Goal: Task Accomplishment & Management: Use online tool/utility

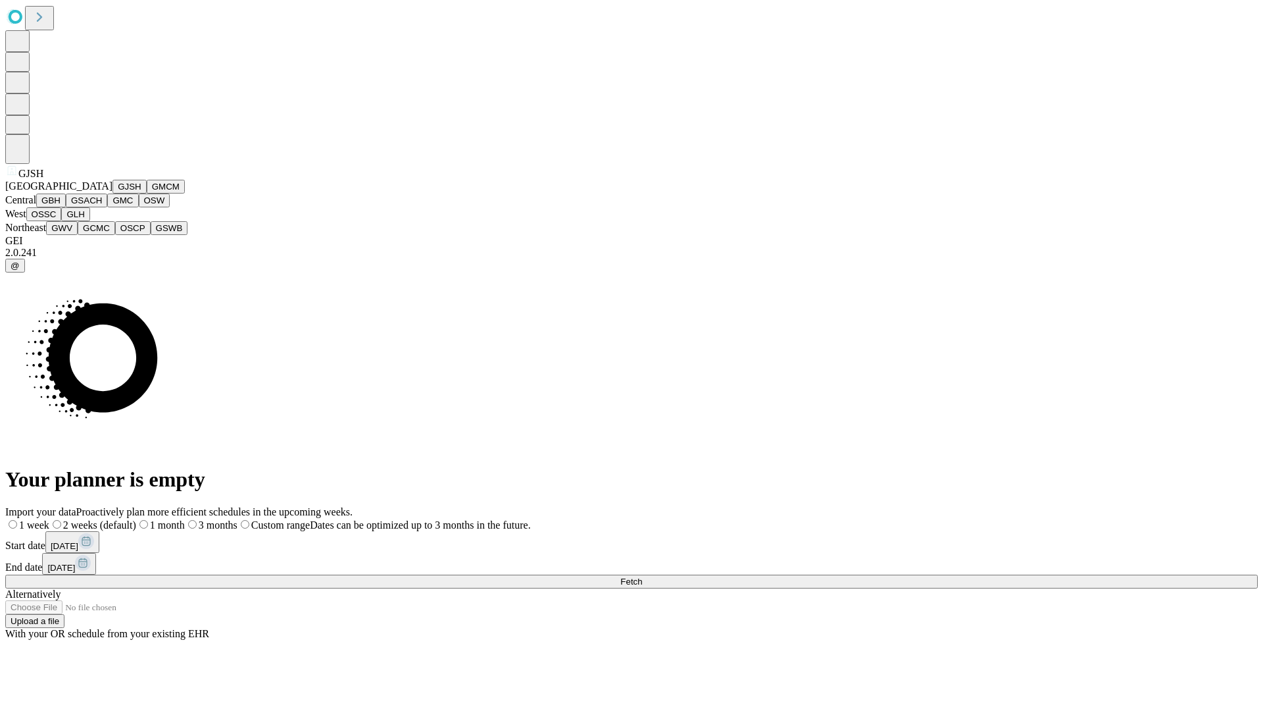
click at [113, 193] on button "GJSH" at bounding box center [130, 187] width 34 height 14
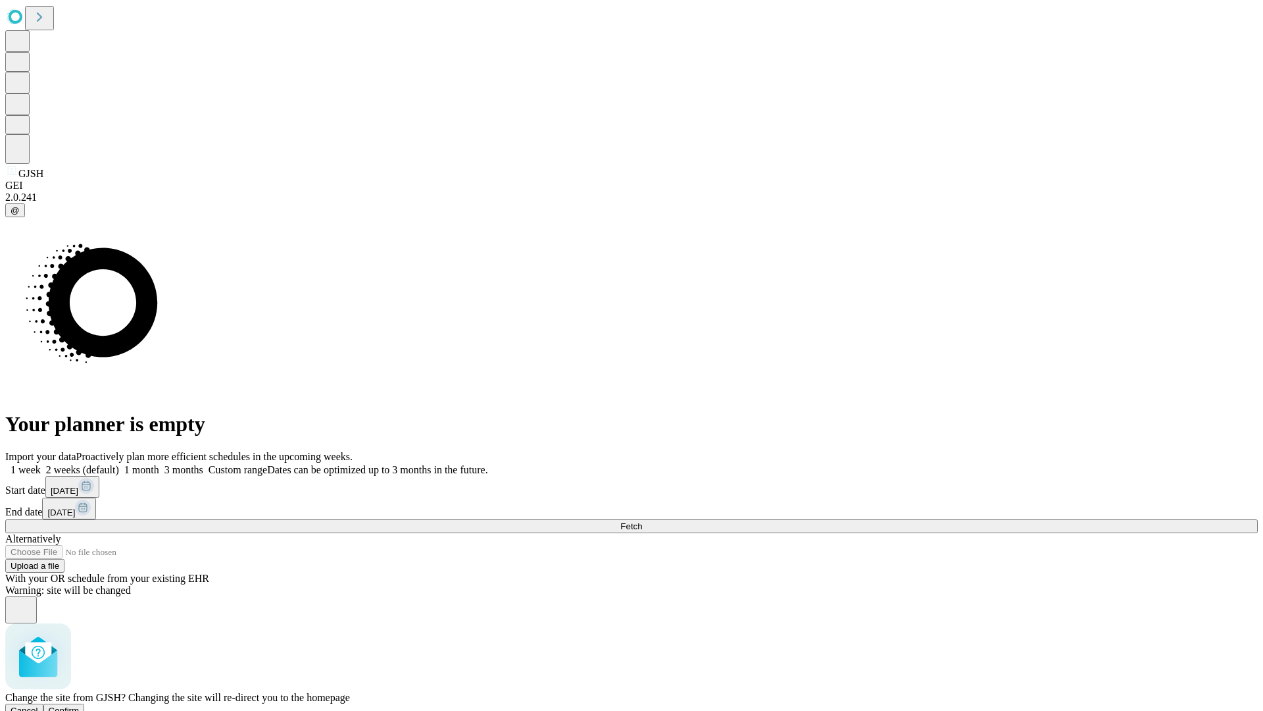
click at [80, 705] on span "Confirm" at bounding box center [64, 710] width 31 height 10
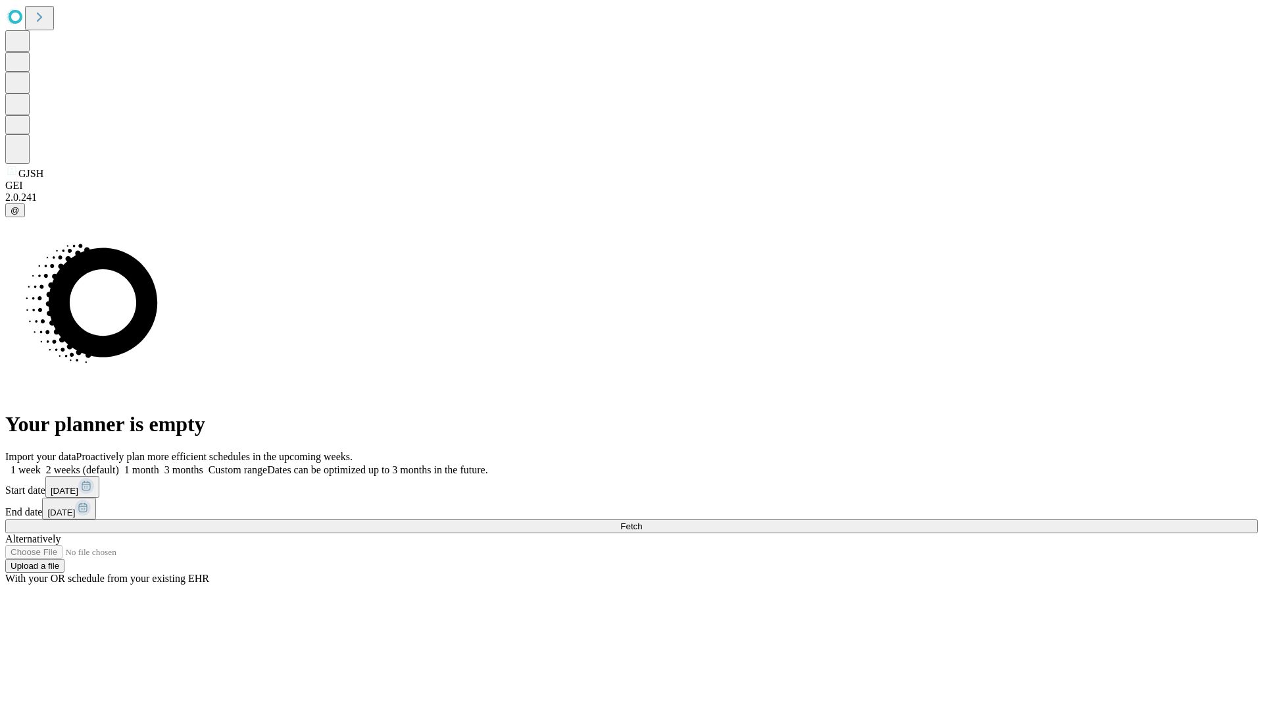
click at [159, 464] on label "1 month" at bounding box center [139, 469] width 40 height 11
click at [642, 521] on span "Fetch" at bounding box center [631, 526] width 22 height 10
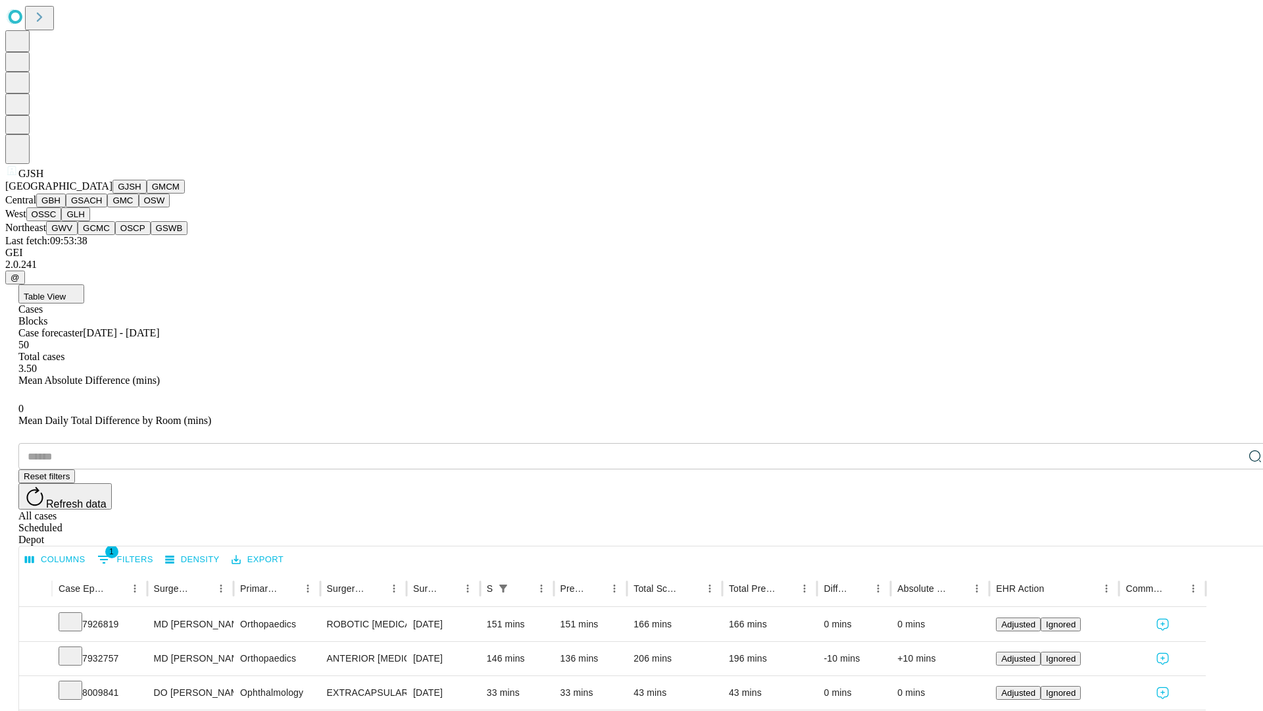
click at [147, 193] on button "GMCM" at bounding box center [166, 187] width 38 height 14
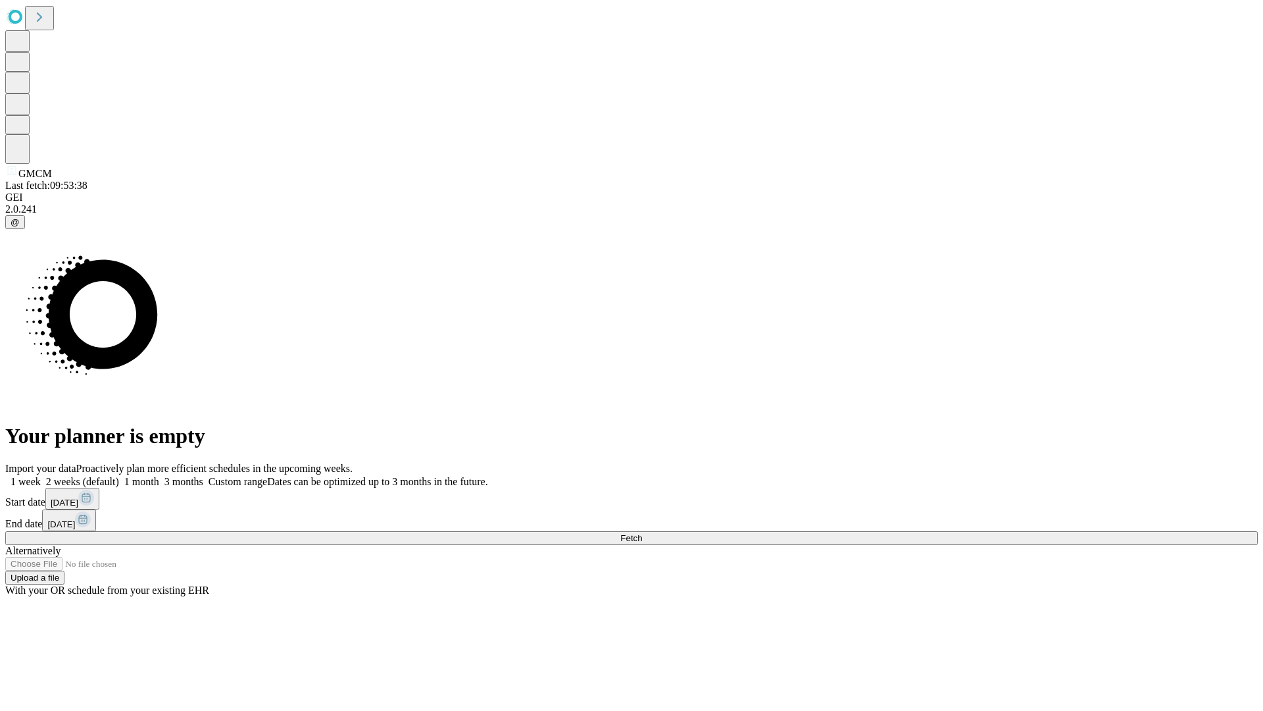
click at [159, 476] on label "1 month" at bounding box center [139, 481] width 40 height 11
click at [642, 533] on span "Fetch" at bounding box center [631, 538] width 22 height 10
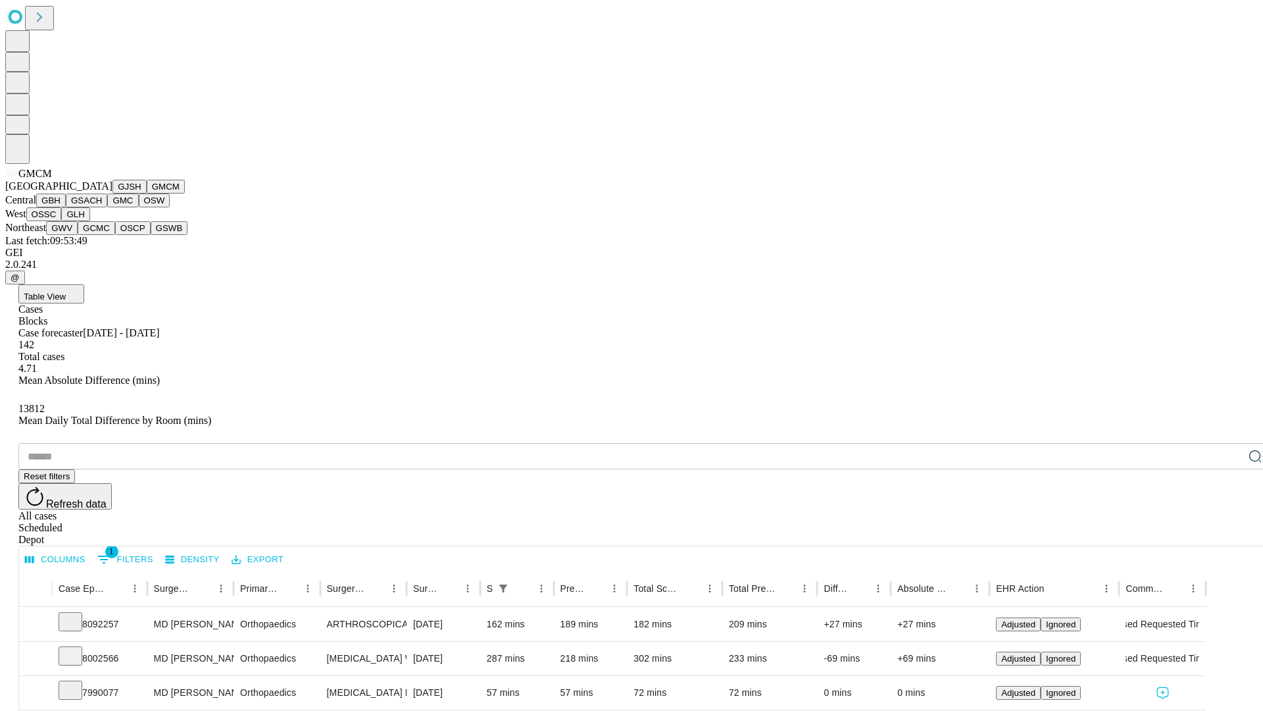
click at [66, 207] on button "GBH" at bounding box center [51, 200] width 30 height 14
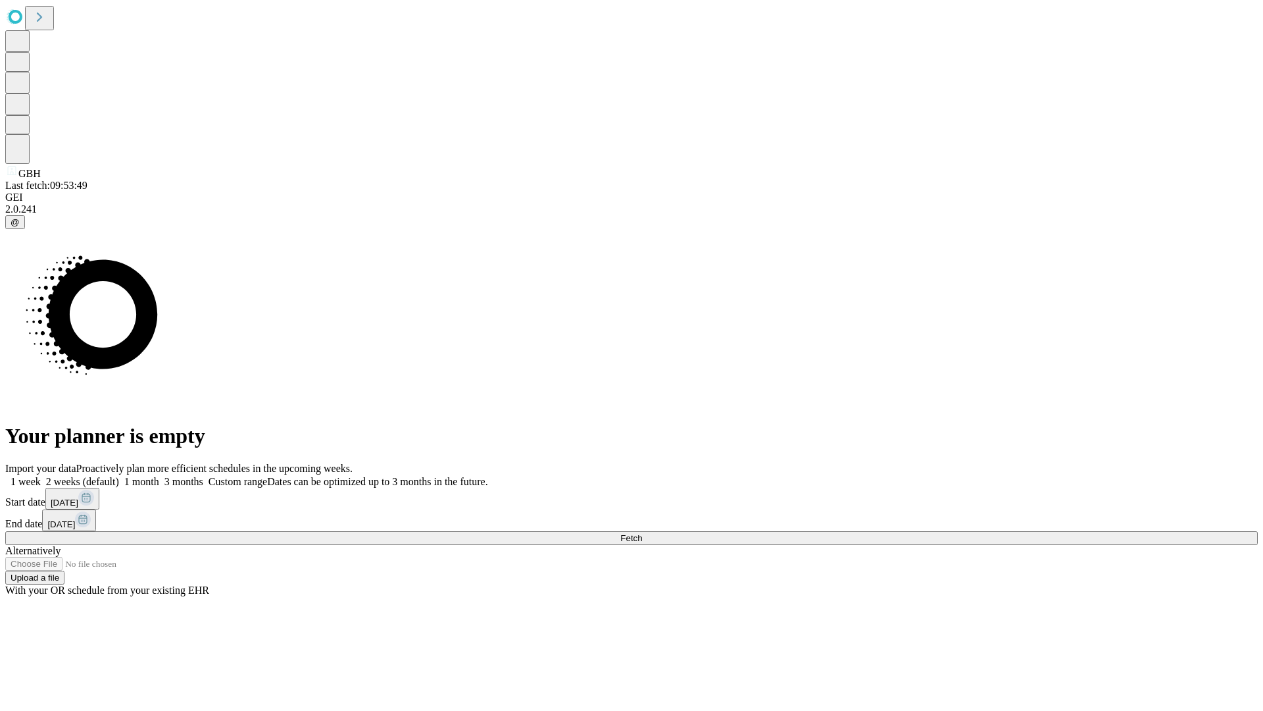
click at [159, 476] on label "1 month" at bounding box center [139, 481] width 40 height 11
click at [642, 533] on span "Fetch" at bounding box center [631, 538] width 22 height 10
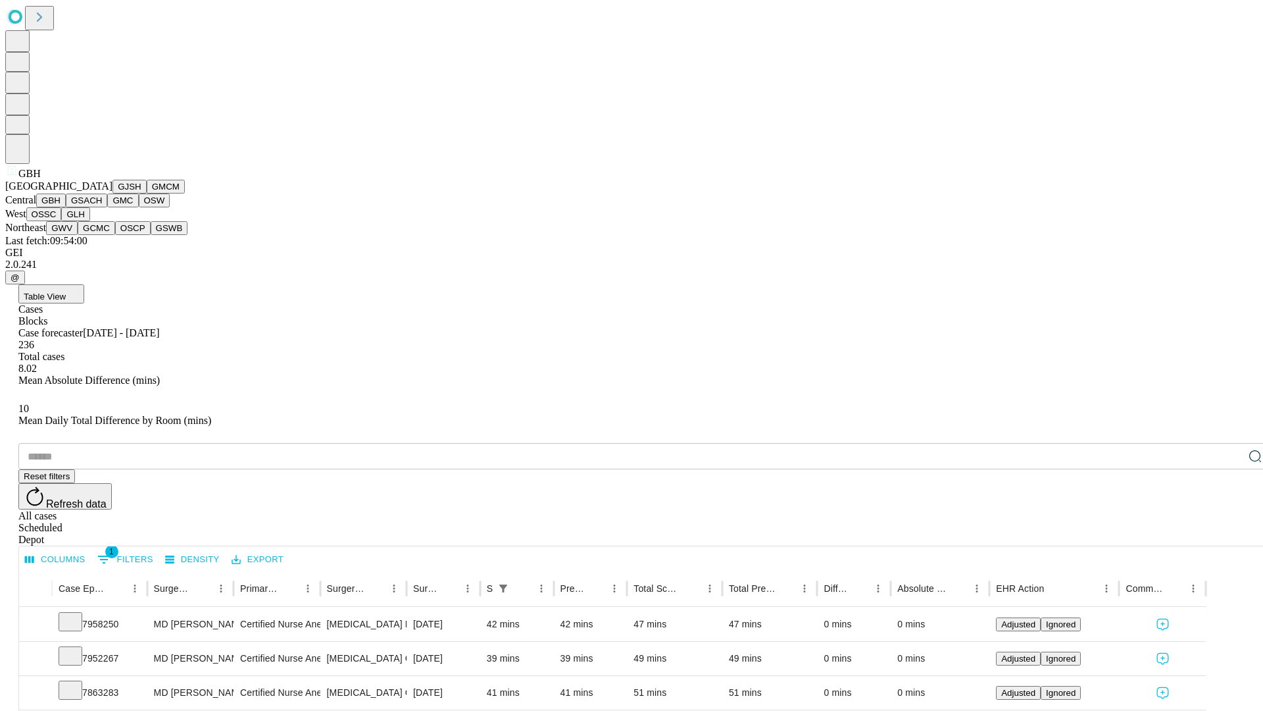
click at [102, 207] on button "GSACH" at bounding box center [86, 200] width 41 height 14
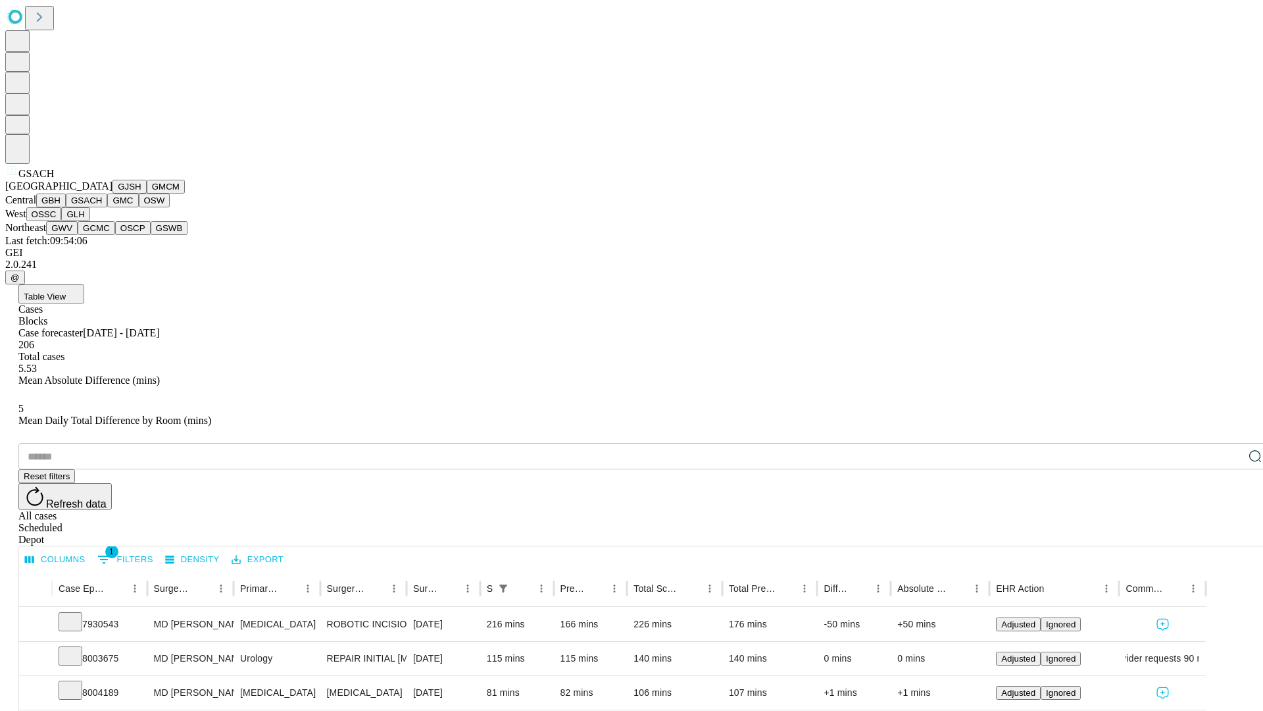
click at [107, 207] on button "GMC" at bounding box center [122, 200] width 31 height 14
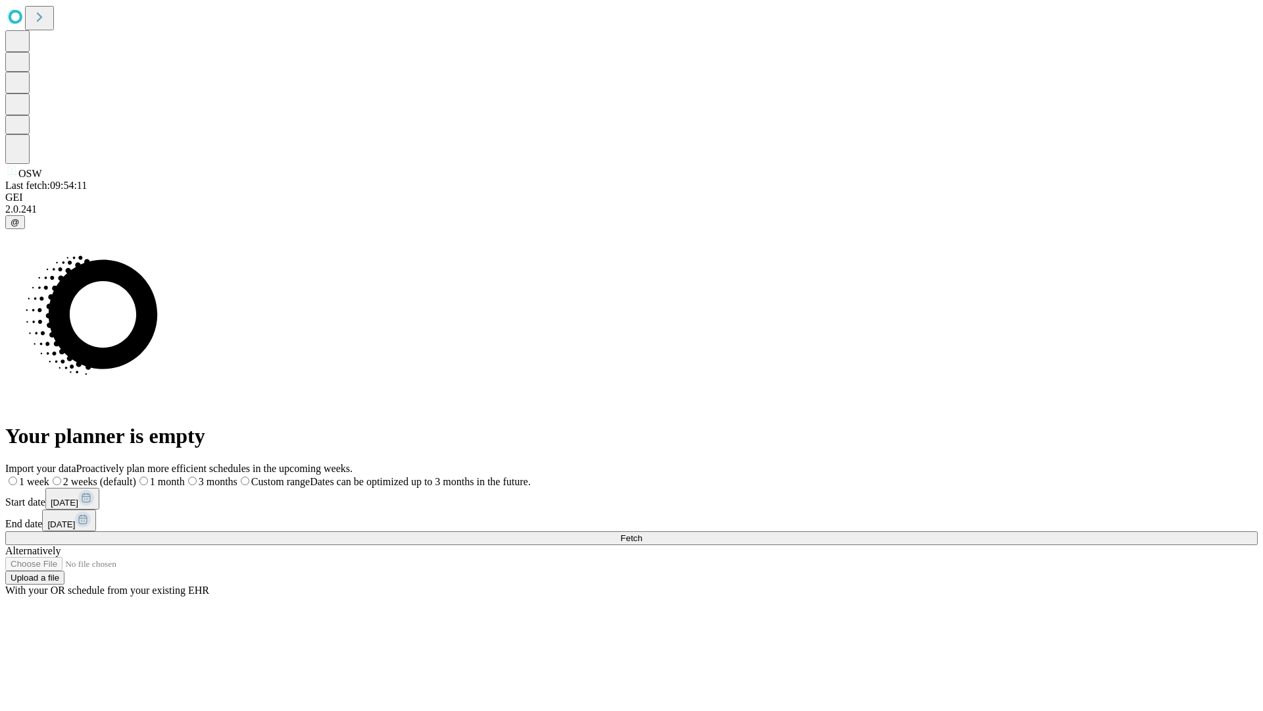
click at [642, 533] on span "Fetch" at bounding box center [631, 538] width 22 height 10
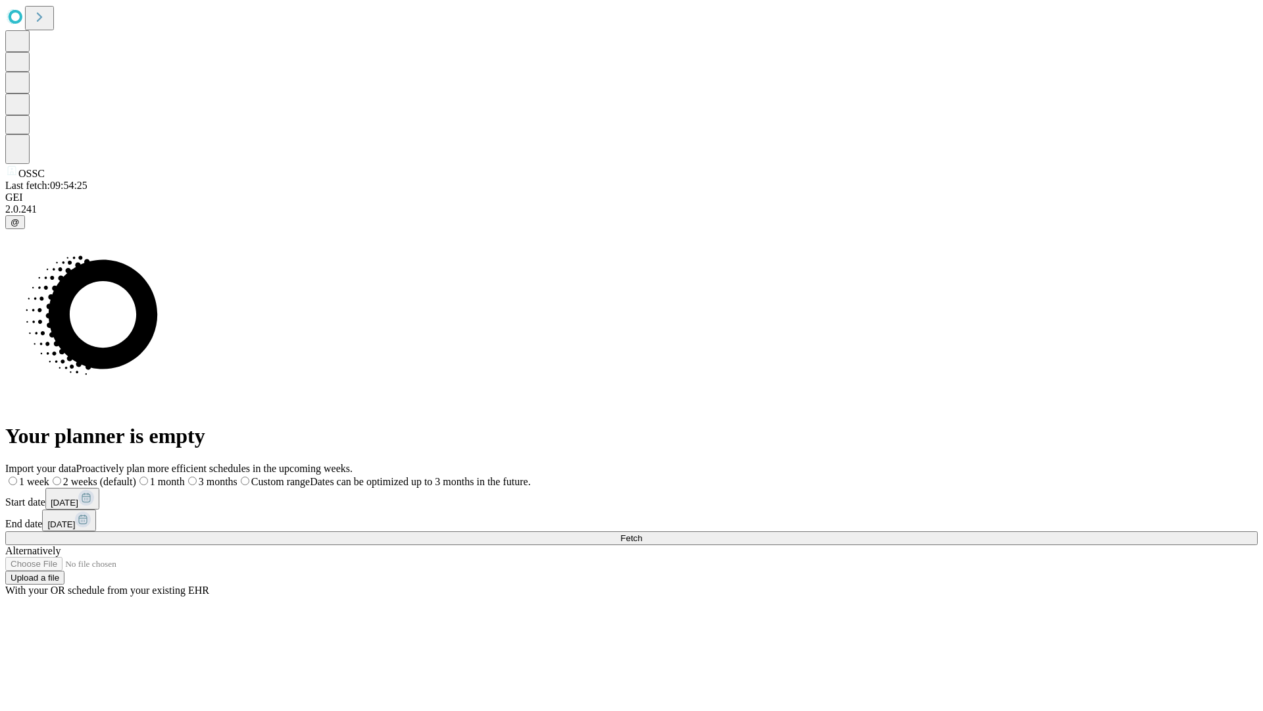
click at [642, 533] on span "Fetch" at bounding box center [631, 538] width 22 height 10
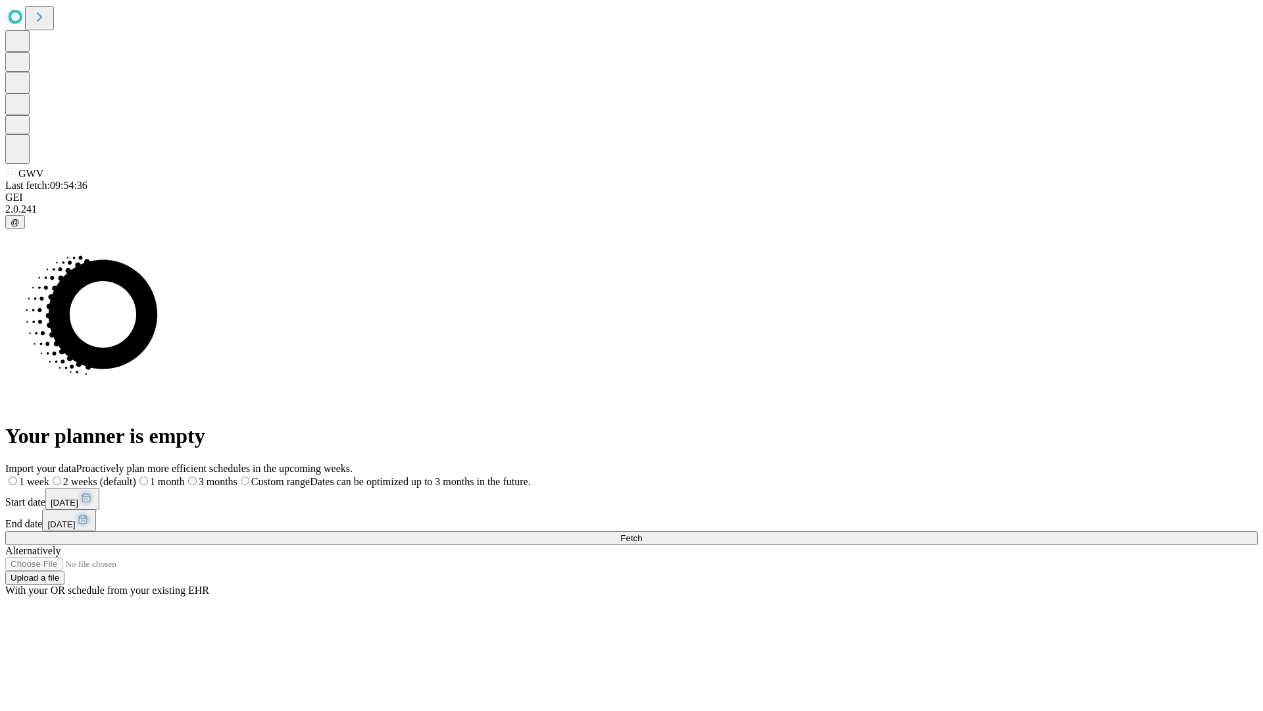
click at [642, 533] on span "Fetch" at bounding box center [631, 538] width 22 height 10
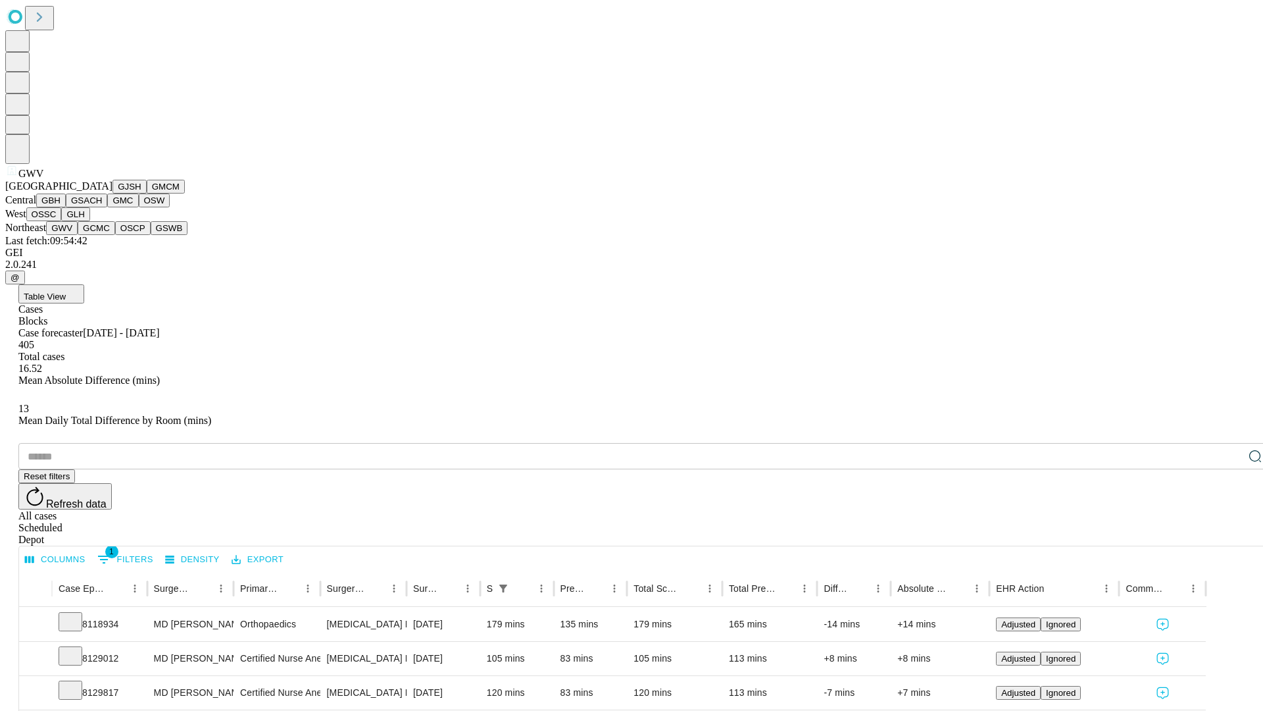
click at [102, 235] on button "GCMC" at bounding box center [97, 228] width 38 height 14
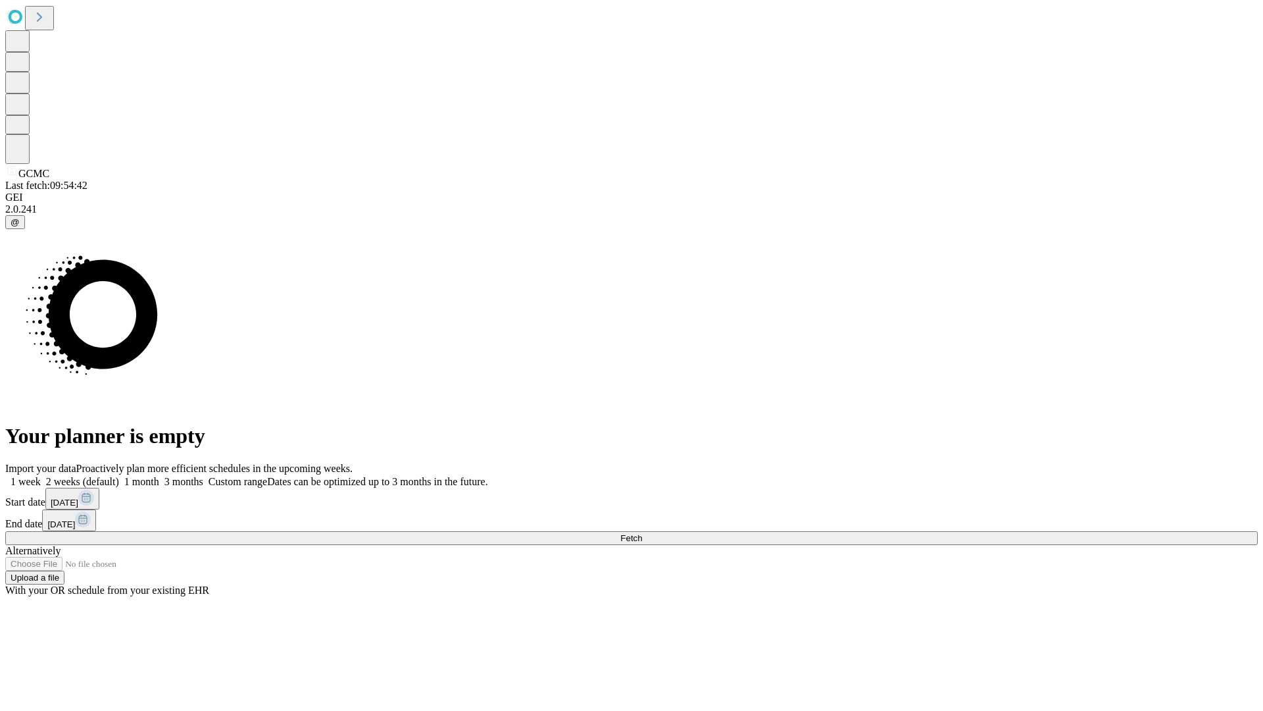
click at [159, 476] on label "1 month" at bounding box center [139, 481] width 40 height 11
click at [642, 533] on span "Fetch" at bounding box center [631, 538] width 22 height 10
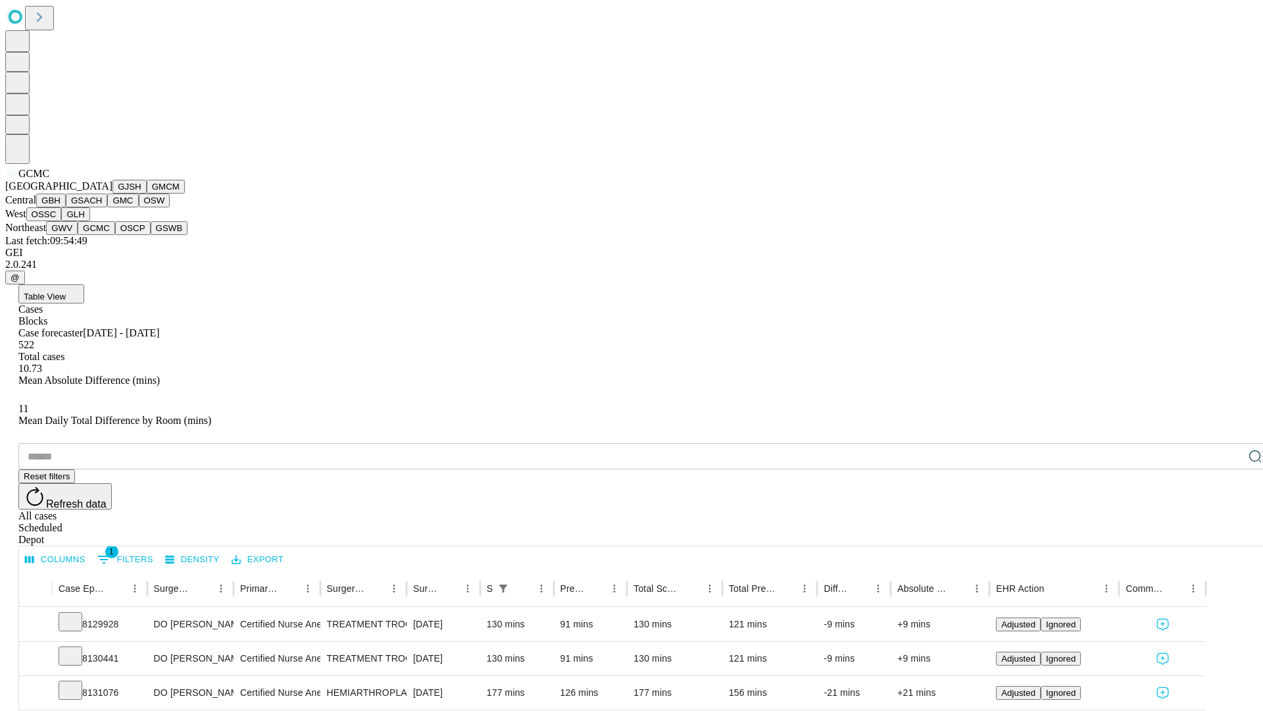
click at [115, 235] on button "OSCP" at bounding box center [133, 228] width 36 height 14
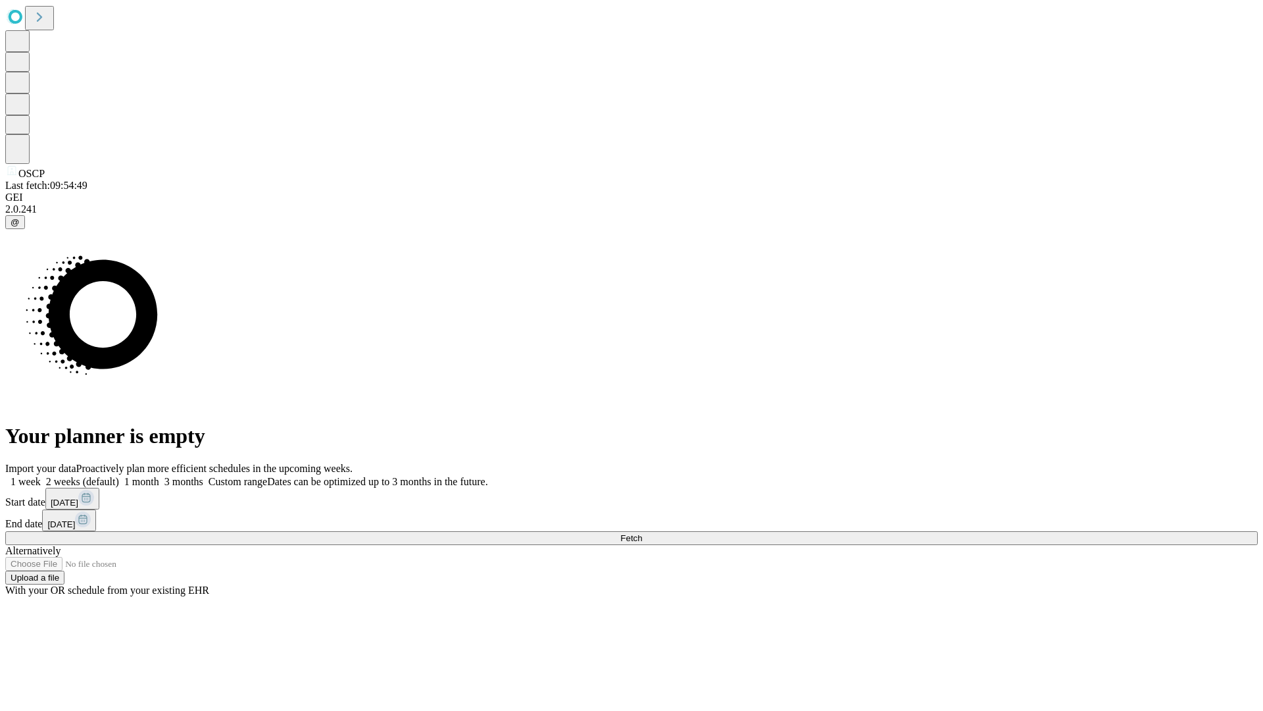
click at [159, 476] on label "1 month" at bounding box center [139, 481] width 40 height 11
click at [642, 533] on span "Fetch" at bounding box center [631, 538] width 22 height 10
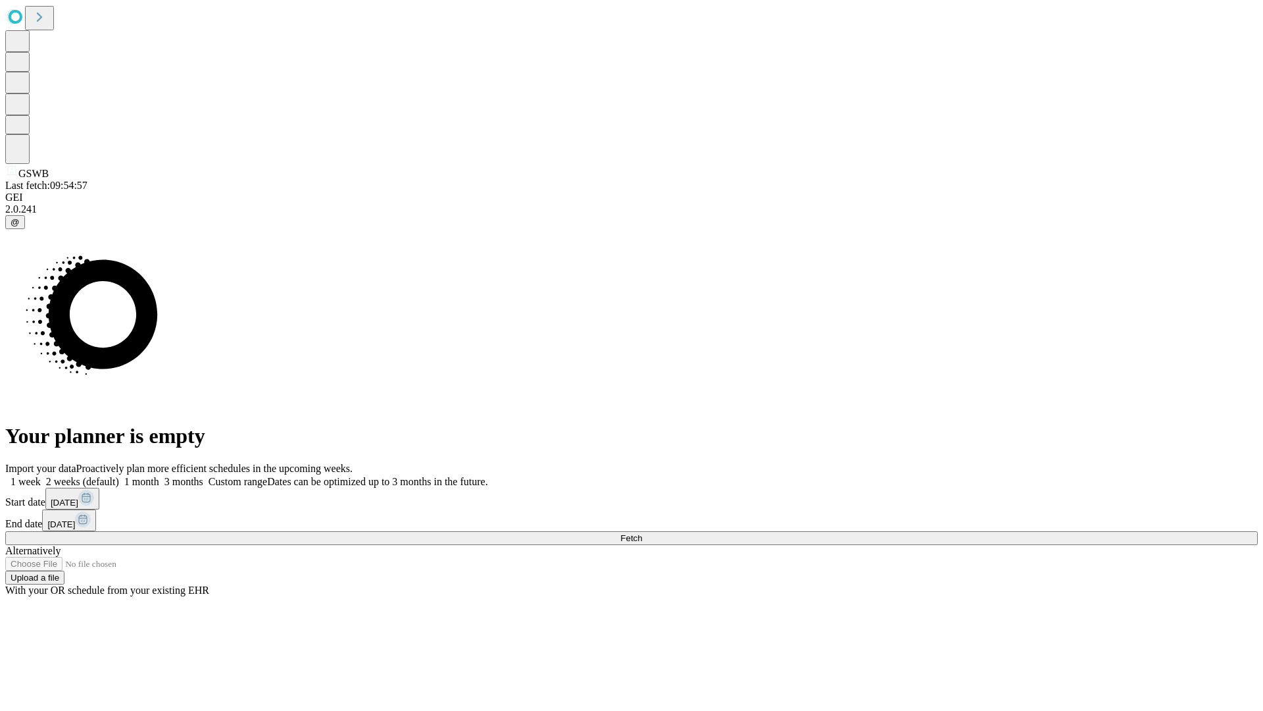
click at [159, 476] on label "1 month" at bounding box center [139, 481] width 40 height 11
click at [642, 533] on span "Fetch" at bounding box center [631, 538] width 22 height 10
